Goal: Check status: Check status

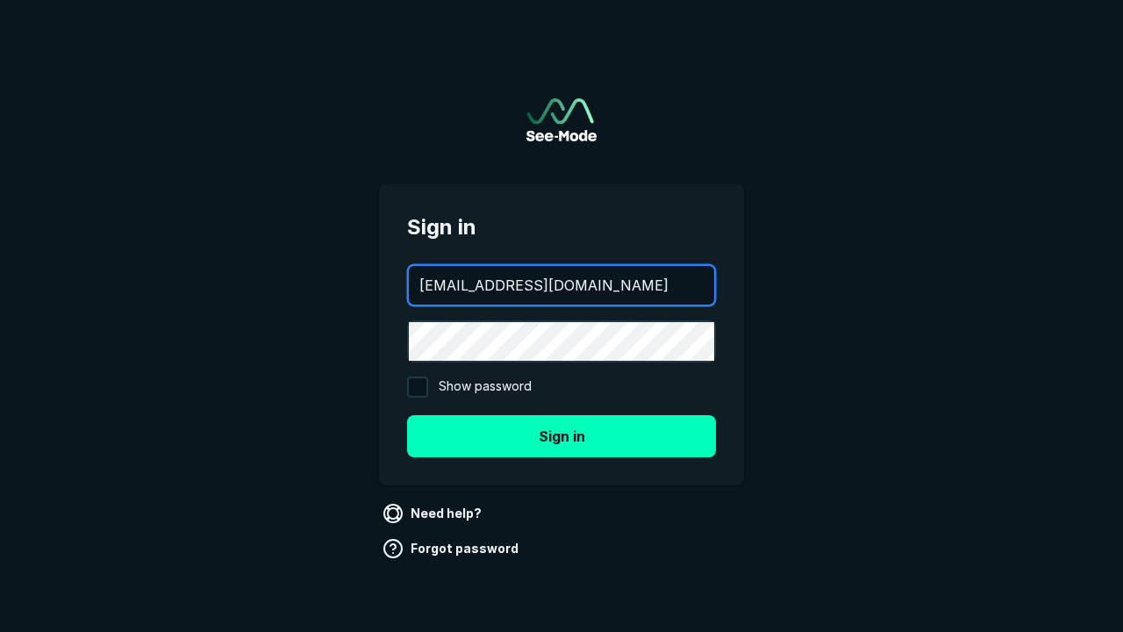
type input "aws+playwright@see-mode.com"
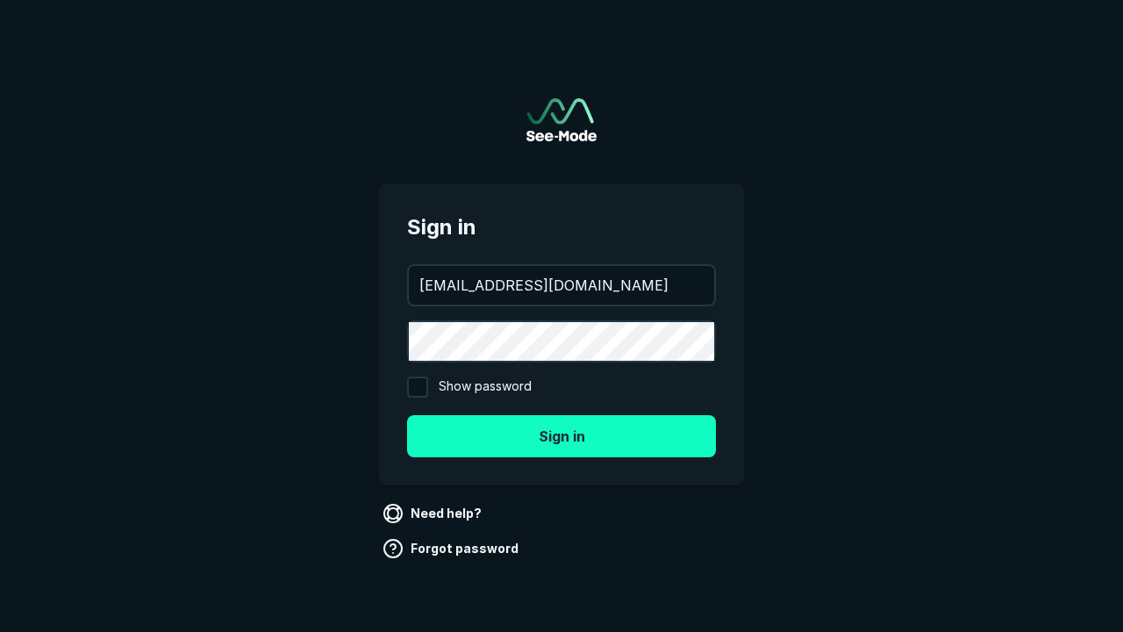
click at [561, 435] on button "Sign in" at bounding box center [561, 436] width 309 height 42
